Goal: Find contact information: Find contact information

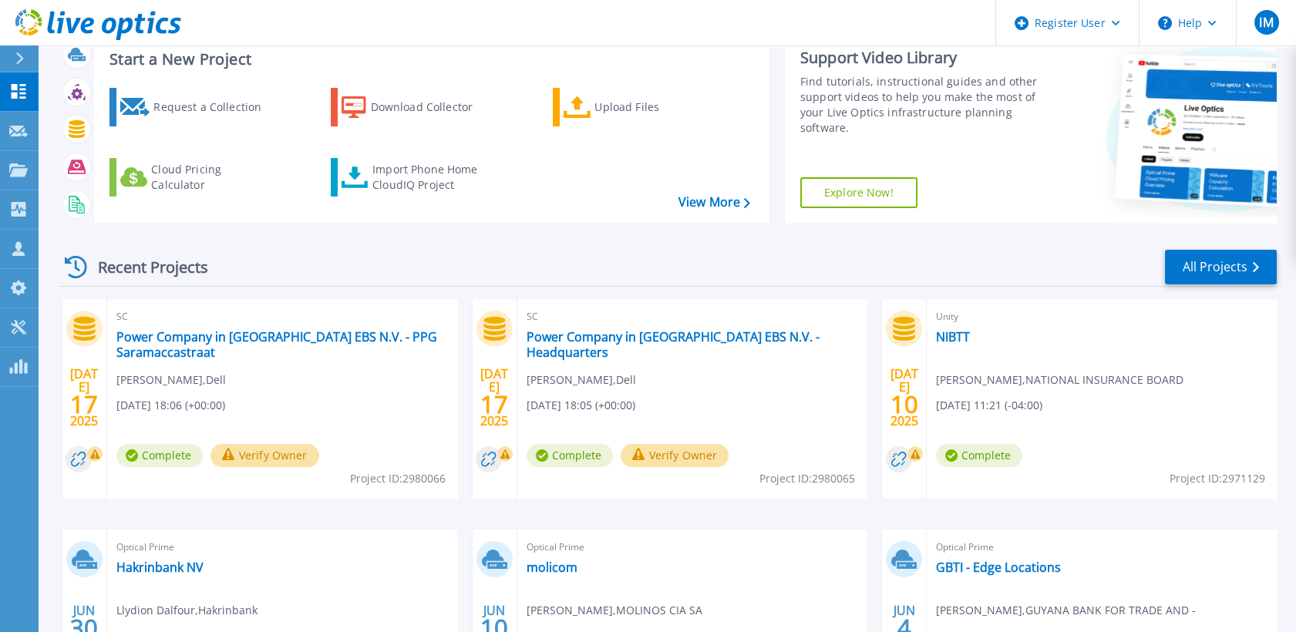
scroll to position [286, 0]
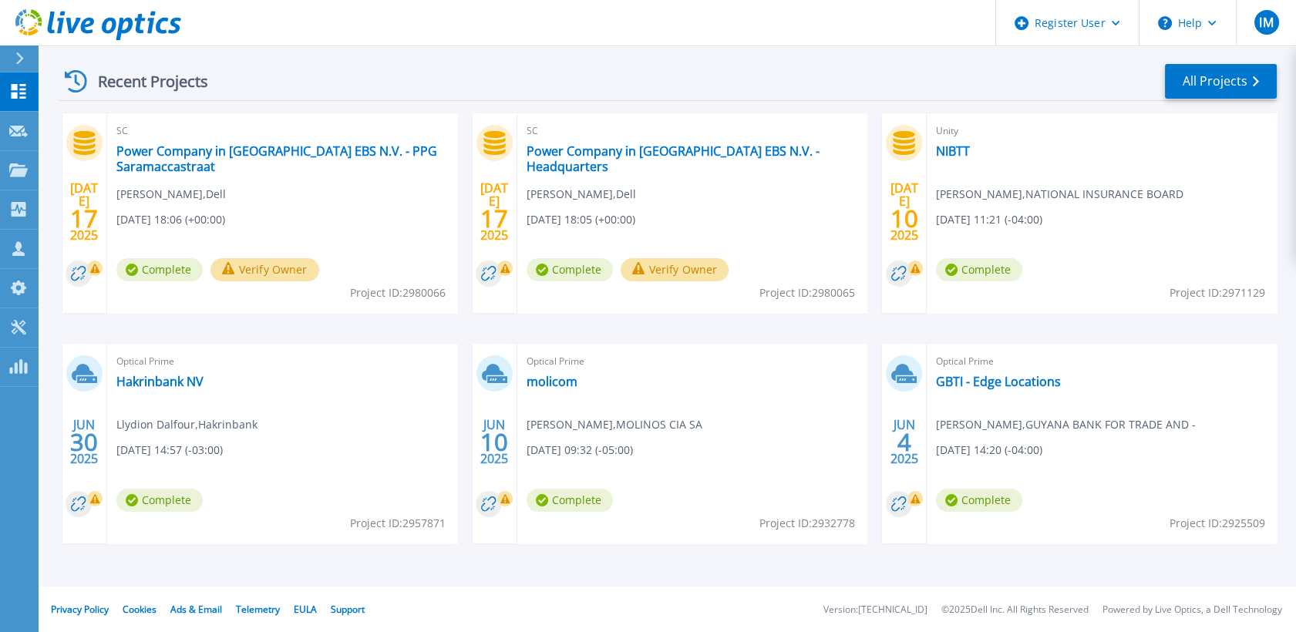
click at [179, 389] on div "Optical Prime Hakrinbank NV Llydion Dalfour , Hakrinbank 06/30/2025, 14:57 (-03…" at bounding box center [282, 444] width 350 height 200
click at [175, 387] on link "Hakrinbank NV" at bounding box center [159, 381] width 87 height 15
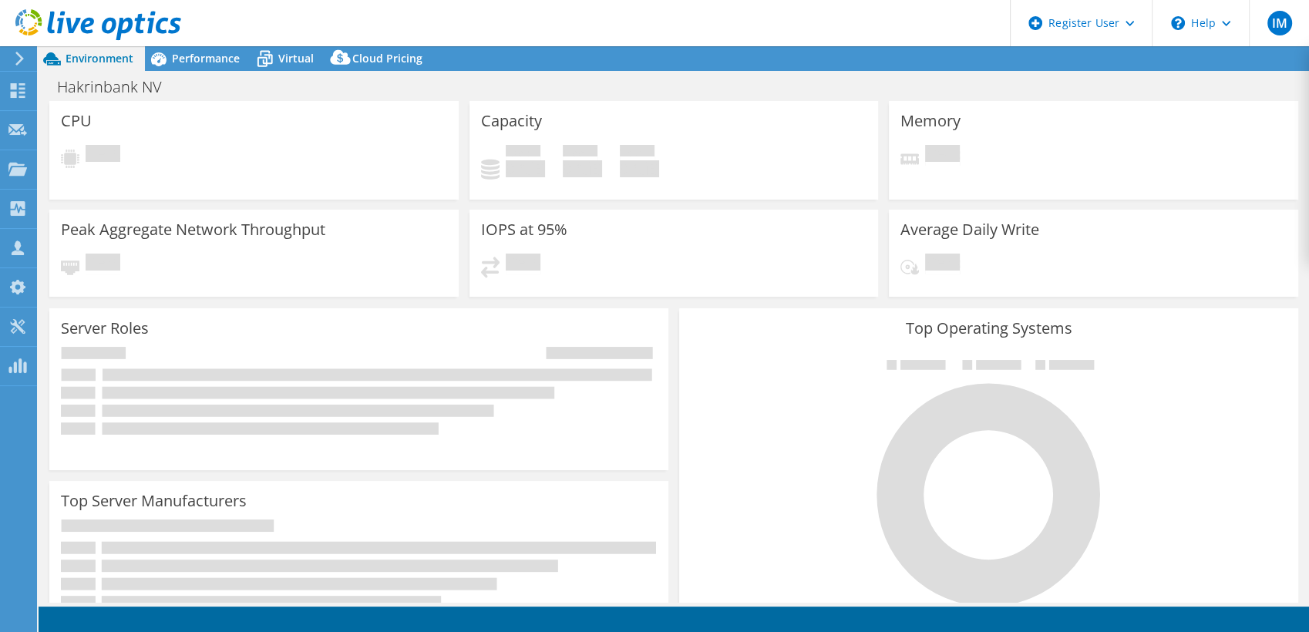
select select "USD"
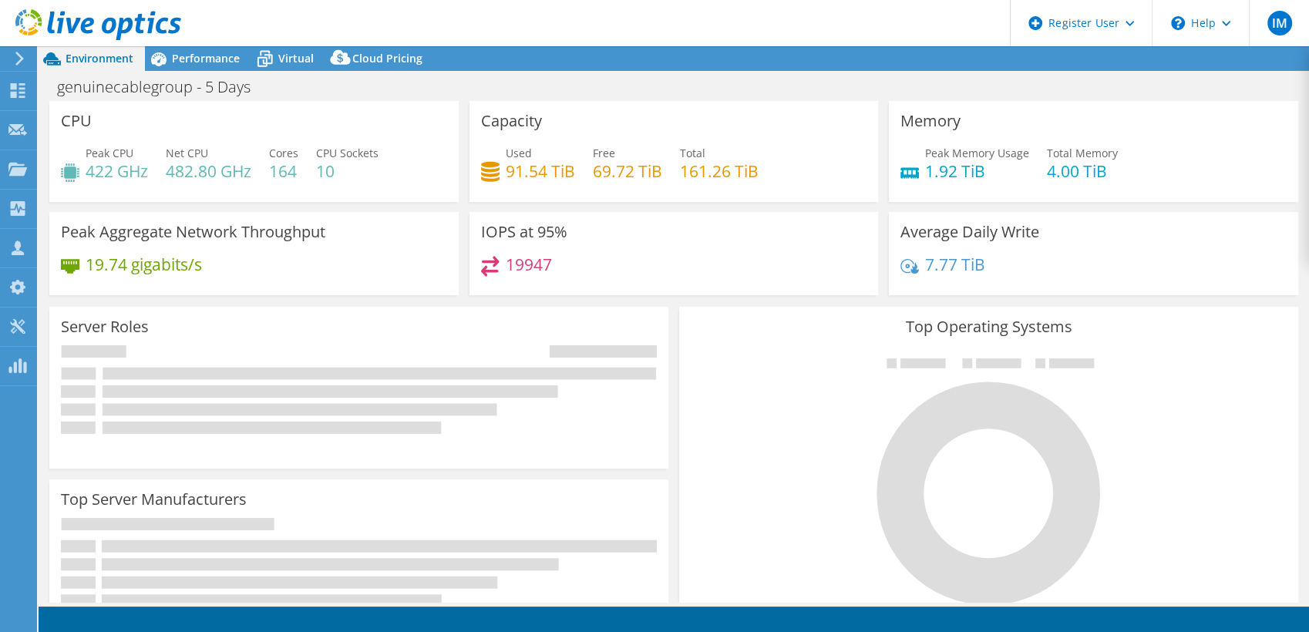
select select "USEast"
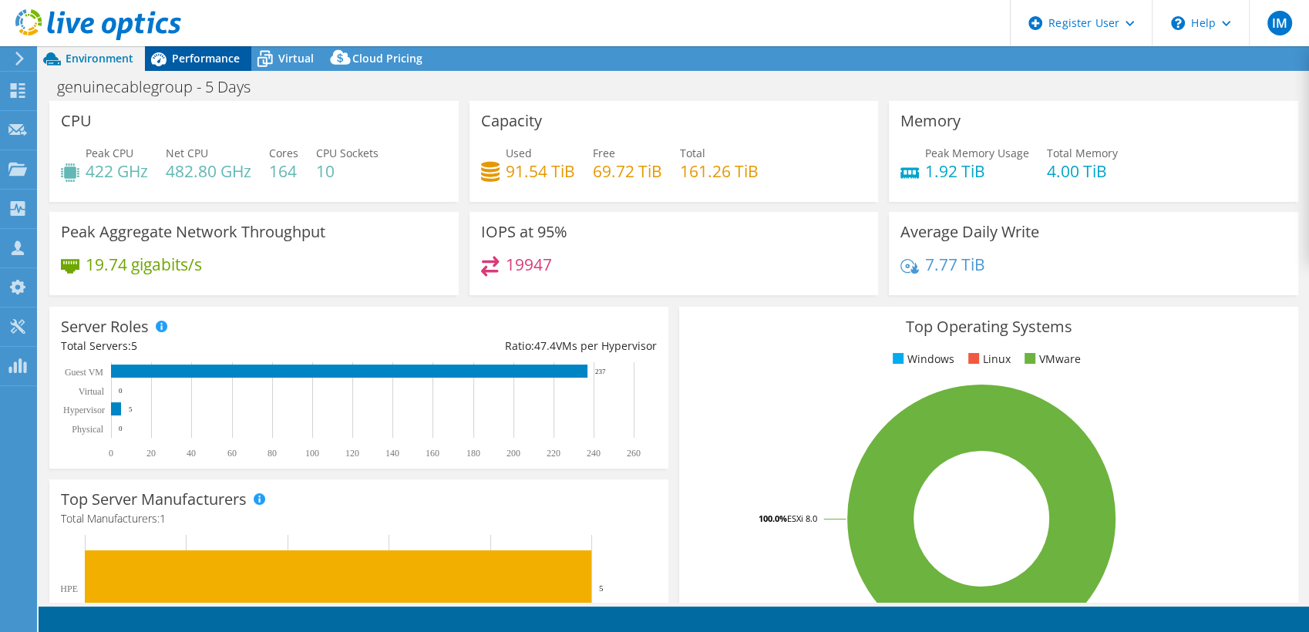
click at [210, 62] on span "Performance" at bounding box center [206, 58] width 68 height 15
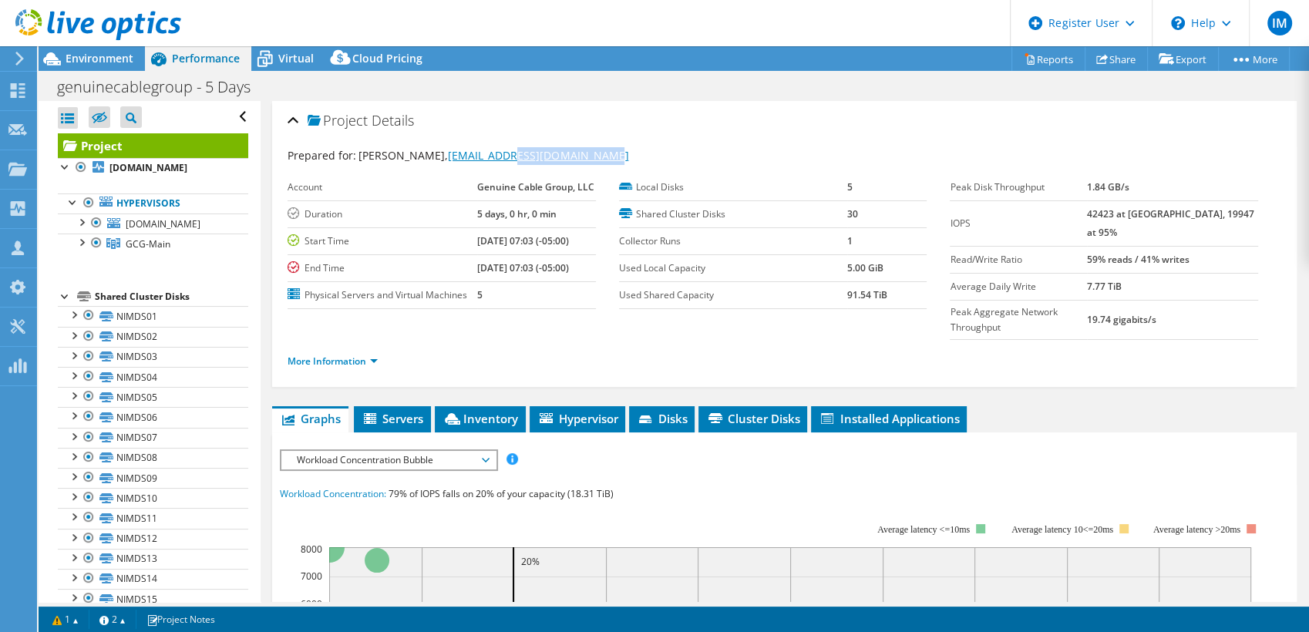
drag, startPoint x: 613, startPoint y: 152, endPoint x: 500, endPoint y: 161, distance: 112.9
click at [500, 161] on div "Prepared for: Darek Solarczyk, dsolarczyk@genuinecable.com" at bounding box center [785, 156] width 994 height 18
copy link "genuinecable.com"
